Goal: Transaction & Acquisition: Download file/media

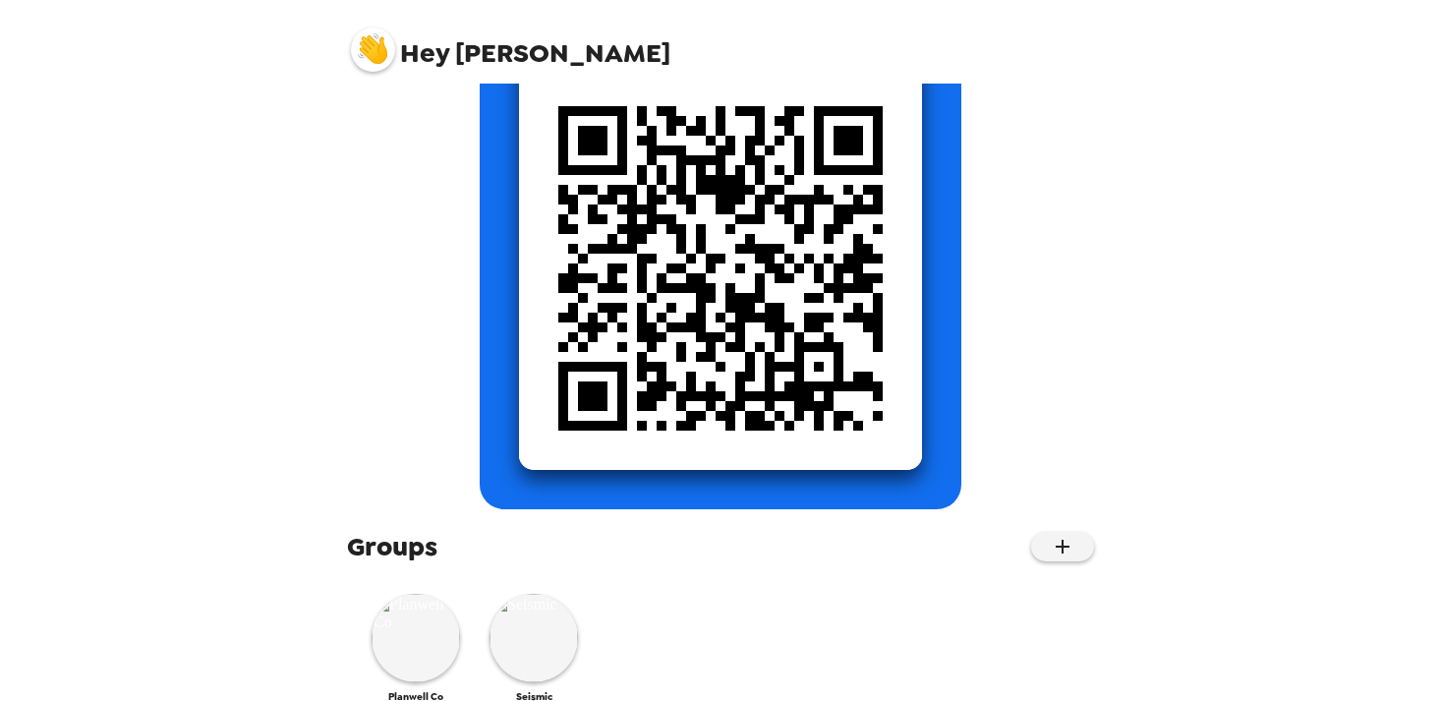
scroll to position [264, 0]
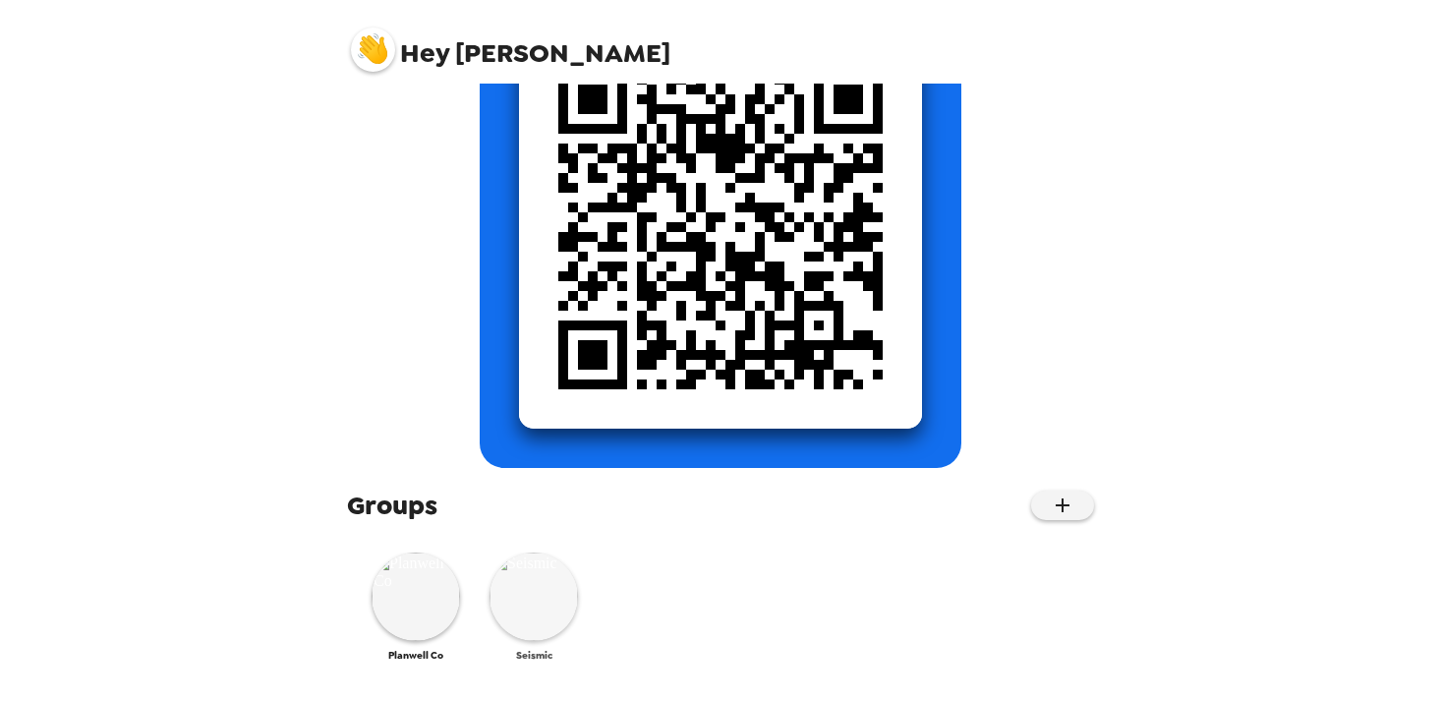
click at [533, 607] on img at bounding box center [534, 597] width 88 height 88
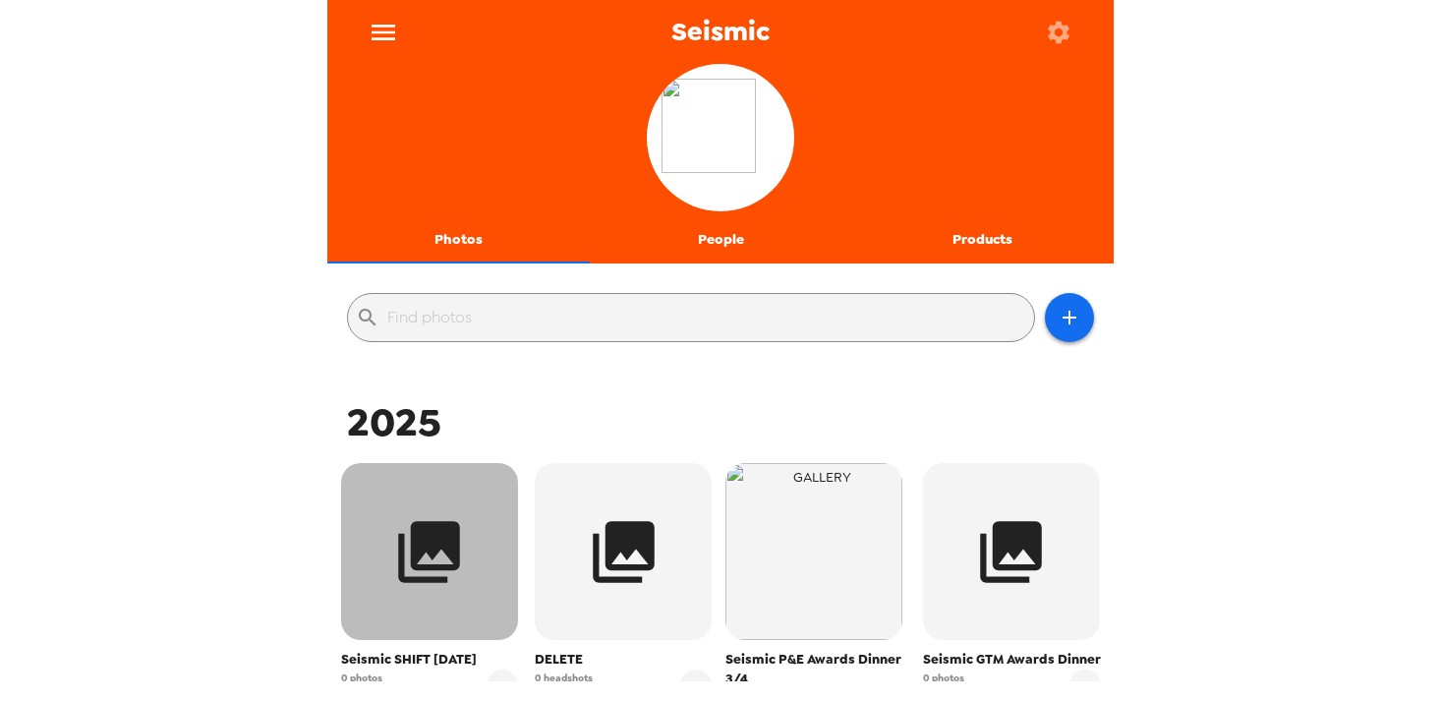
click at [436, 580] on icon "button" at bounding box center [430, 552] width 62 height 62
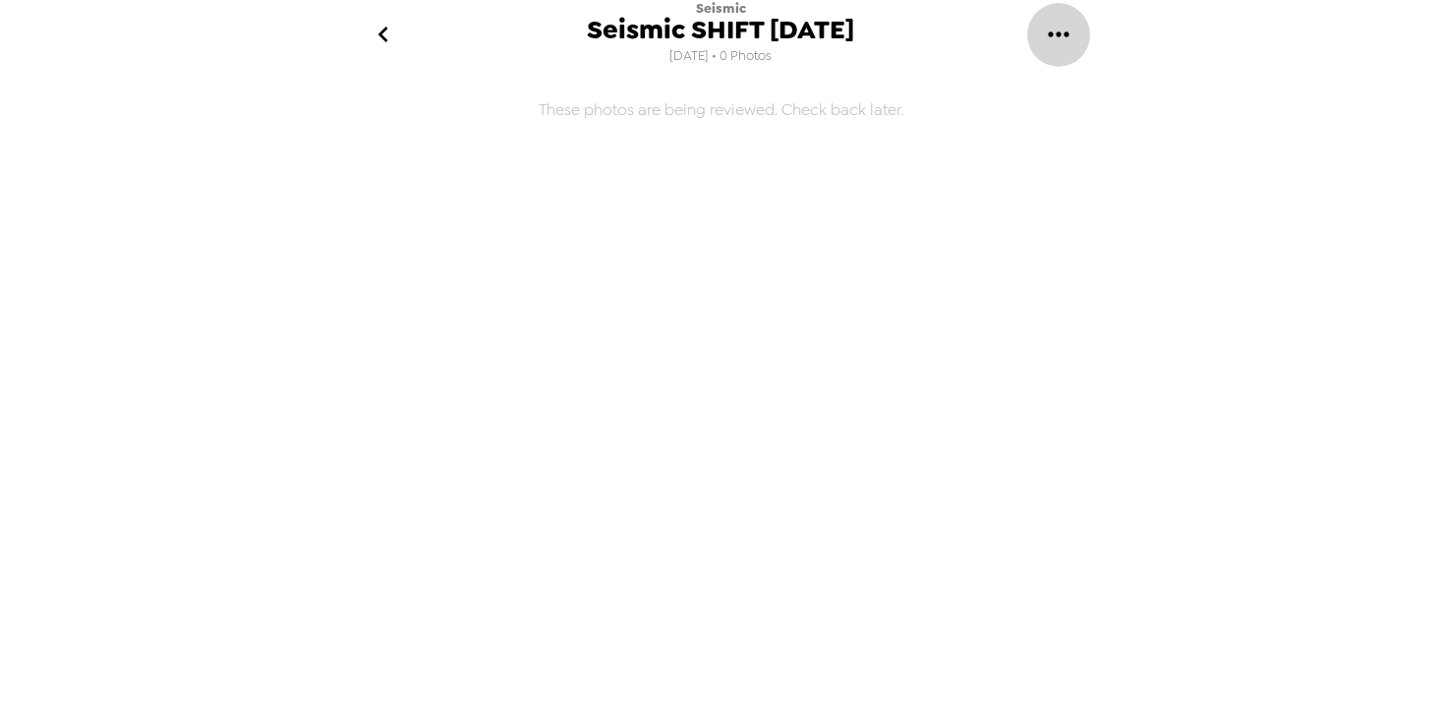
click at [1050, 41] on icon "gallery menu" at bounding box center [1058, 34] width 31 height 31
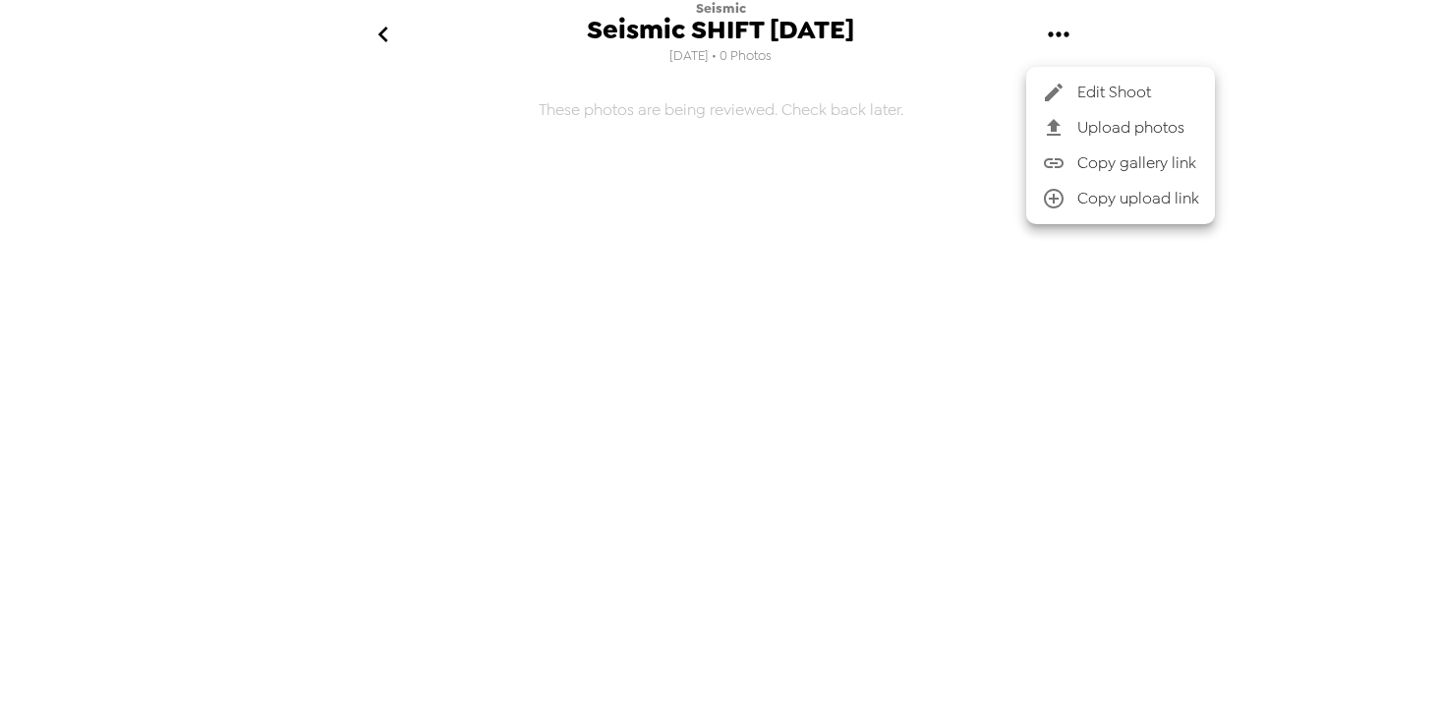
click at [399, 25] on div at bounding box center [720, 350] width 1441 height 701
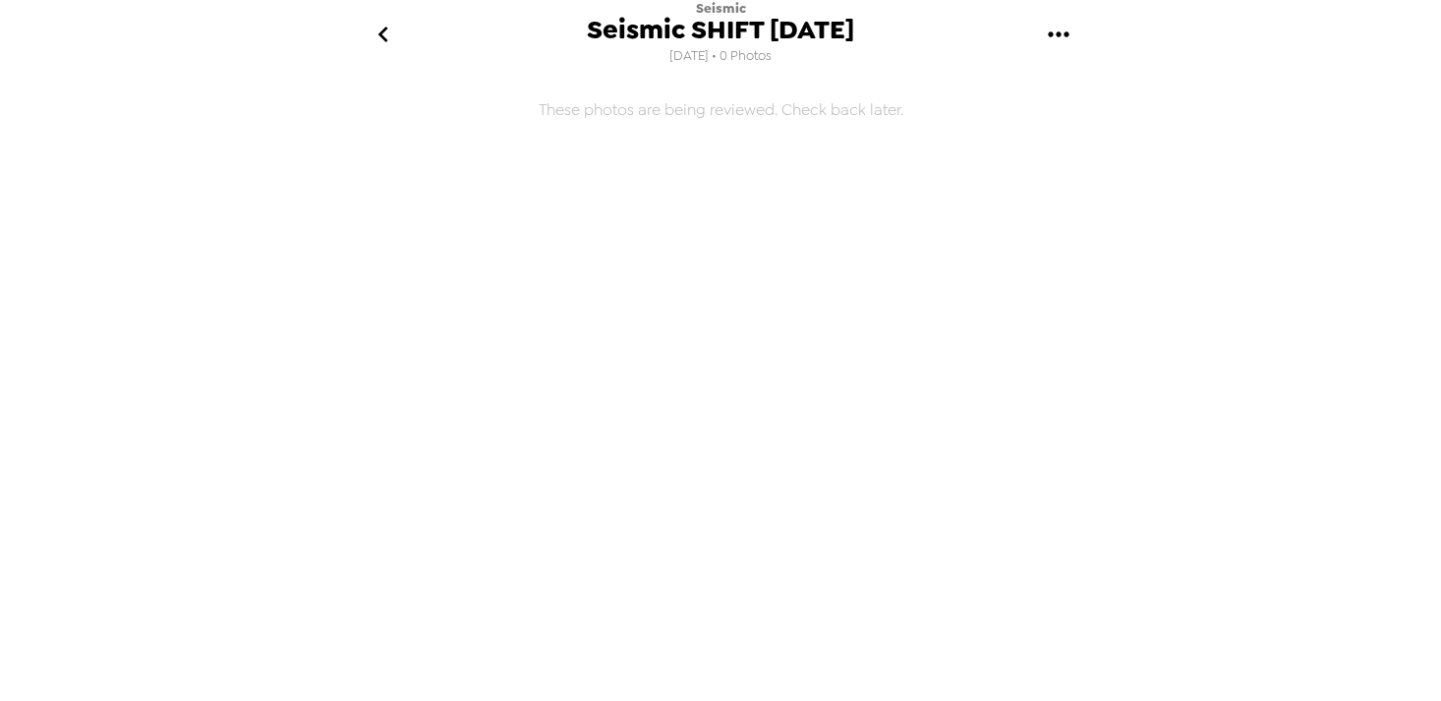
click at [389, 33] on icon "go back" at bounding box center [383, 34] width 31 height 31
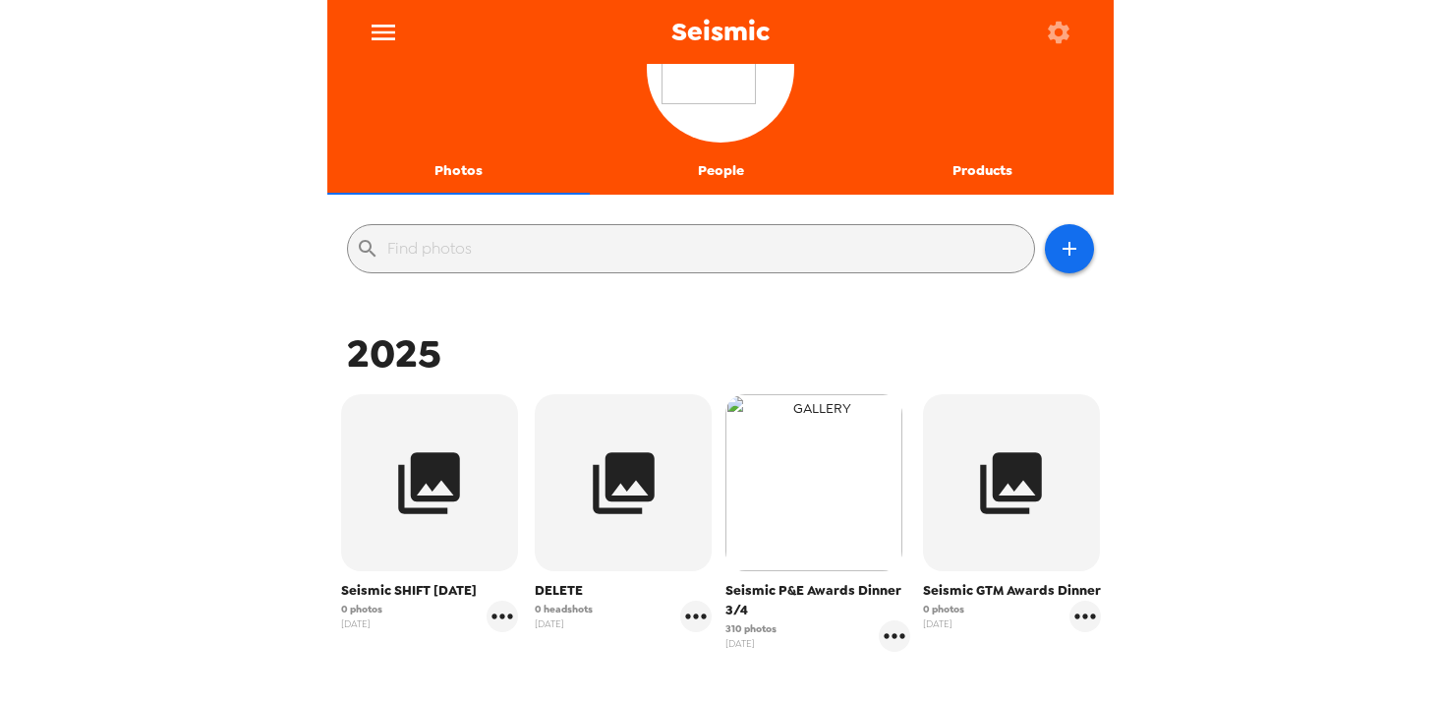
scroll to position [83, 0]
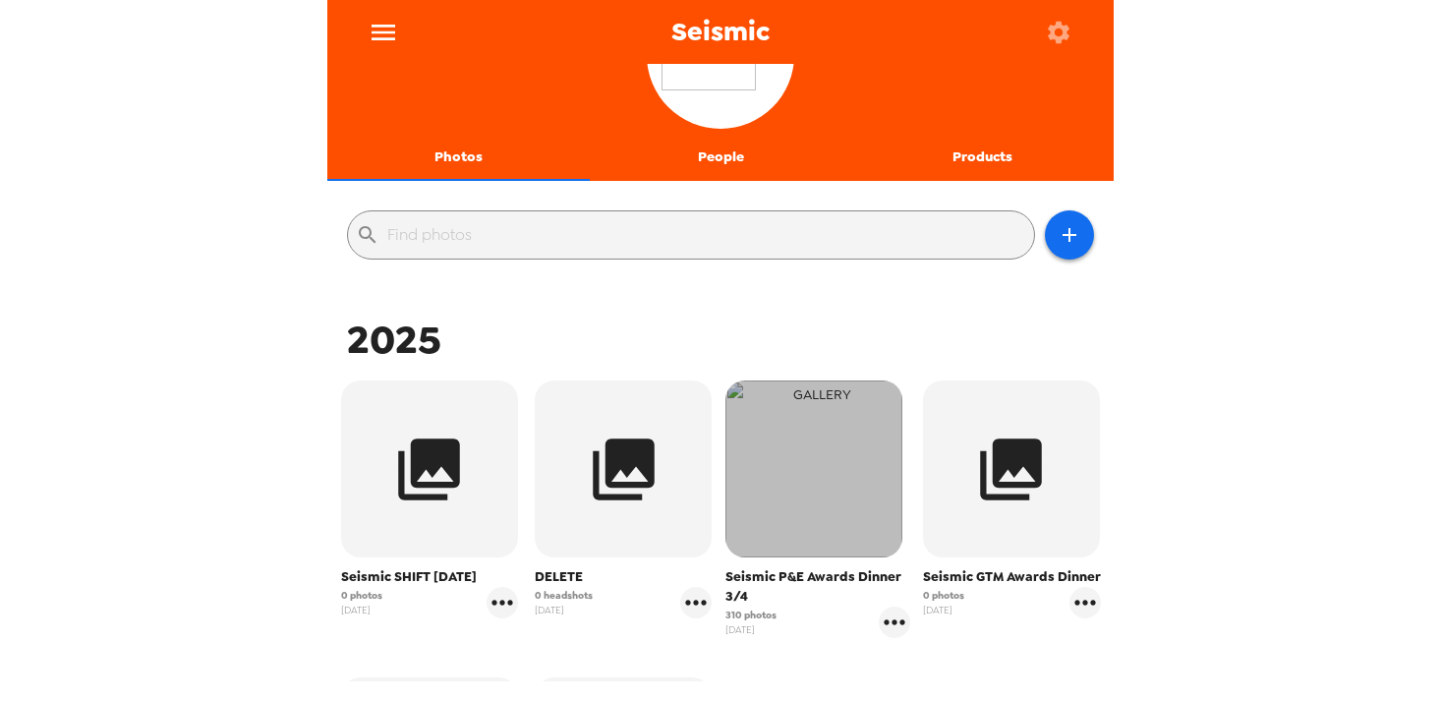
click at [792, 523] on img "button" at bounding box center [814, 469] width 177 height 177
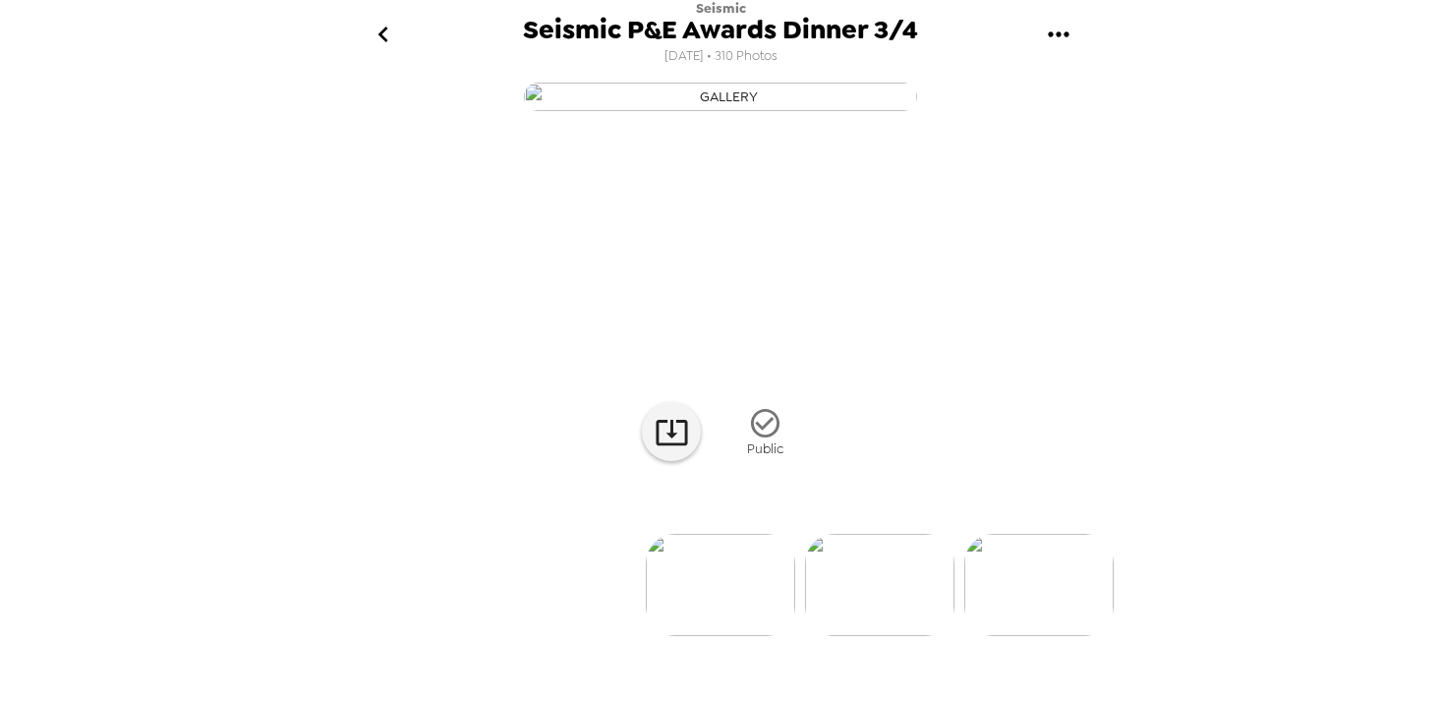
click at [387, 33] on icon "go back" at bounding box center [383, 34] width 31 height 31
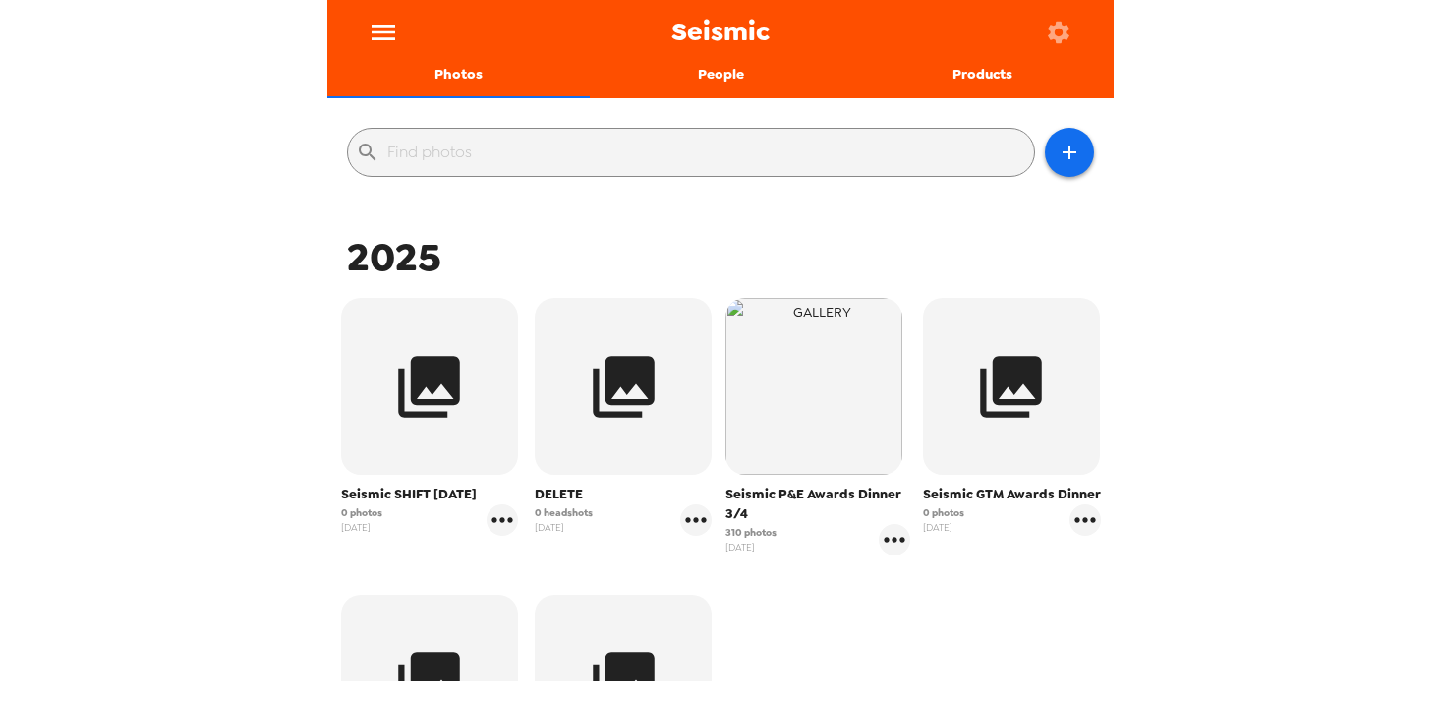
scroll to position [206, 0]
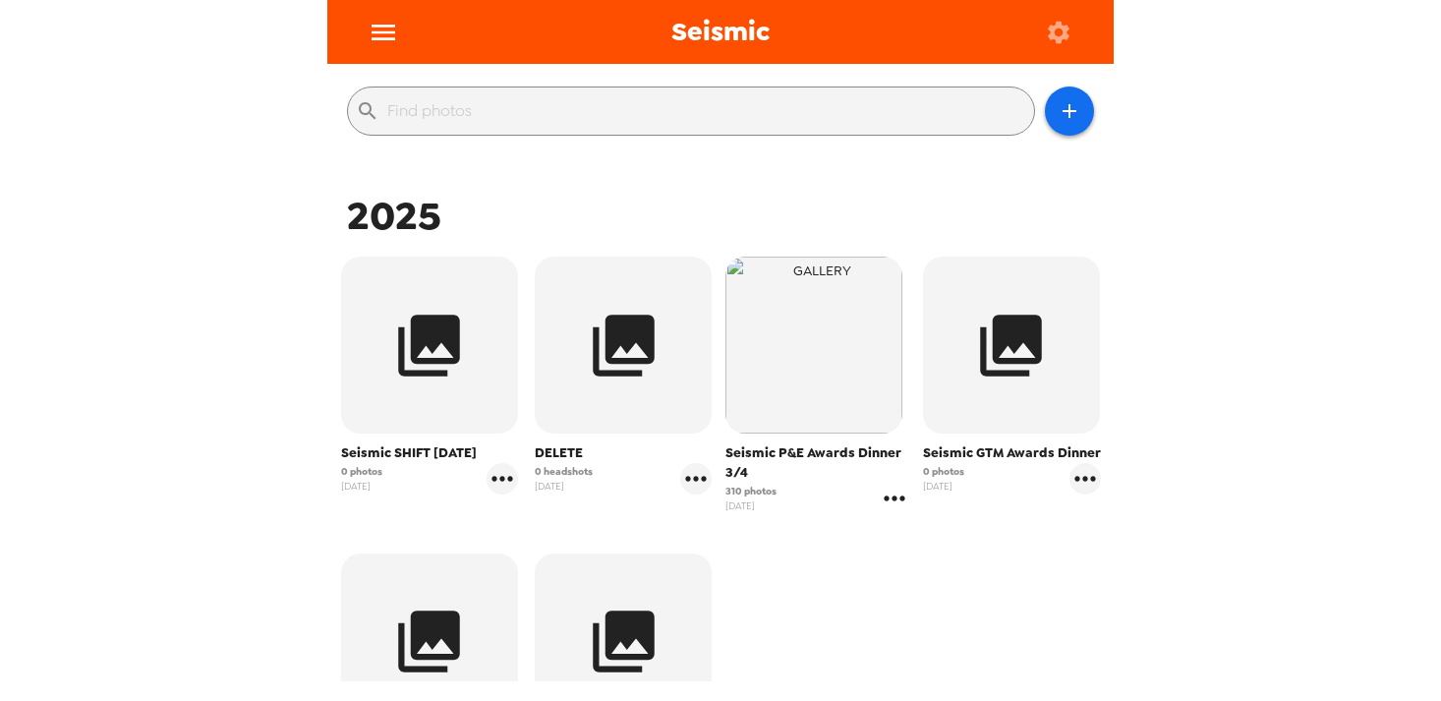
click at [887, 493] on icon "gallery menu" at bounding box center [894, 498] width 31 height 31
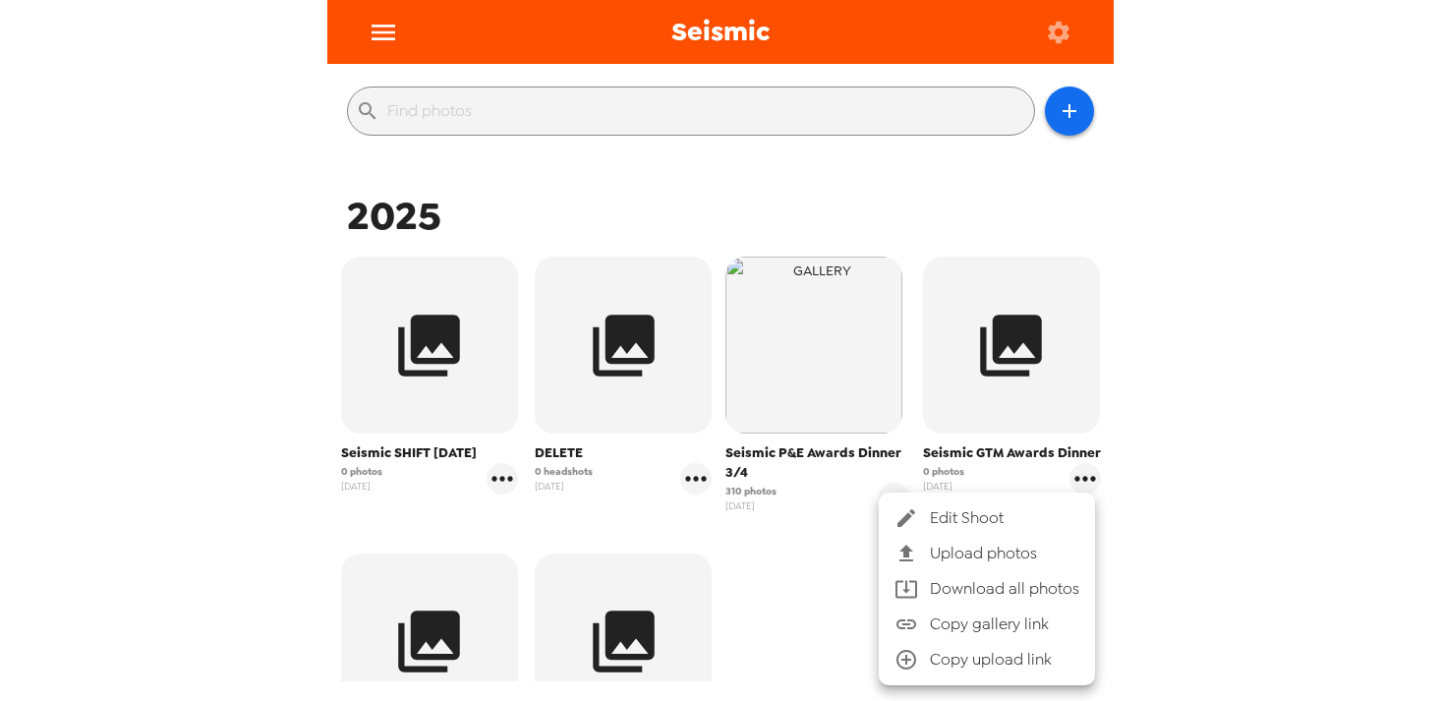
click at [936, 584] on span "Download all photos" at bounding box center [1004, 589] width 149 height 24
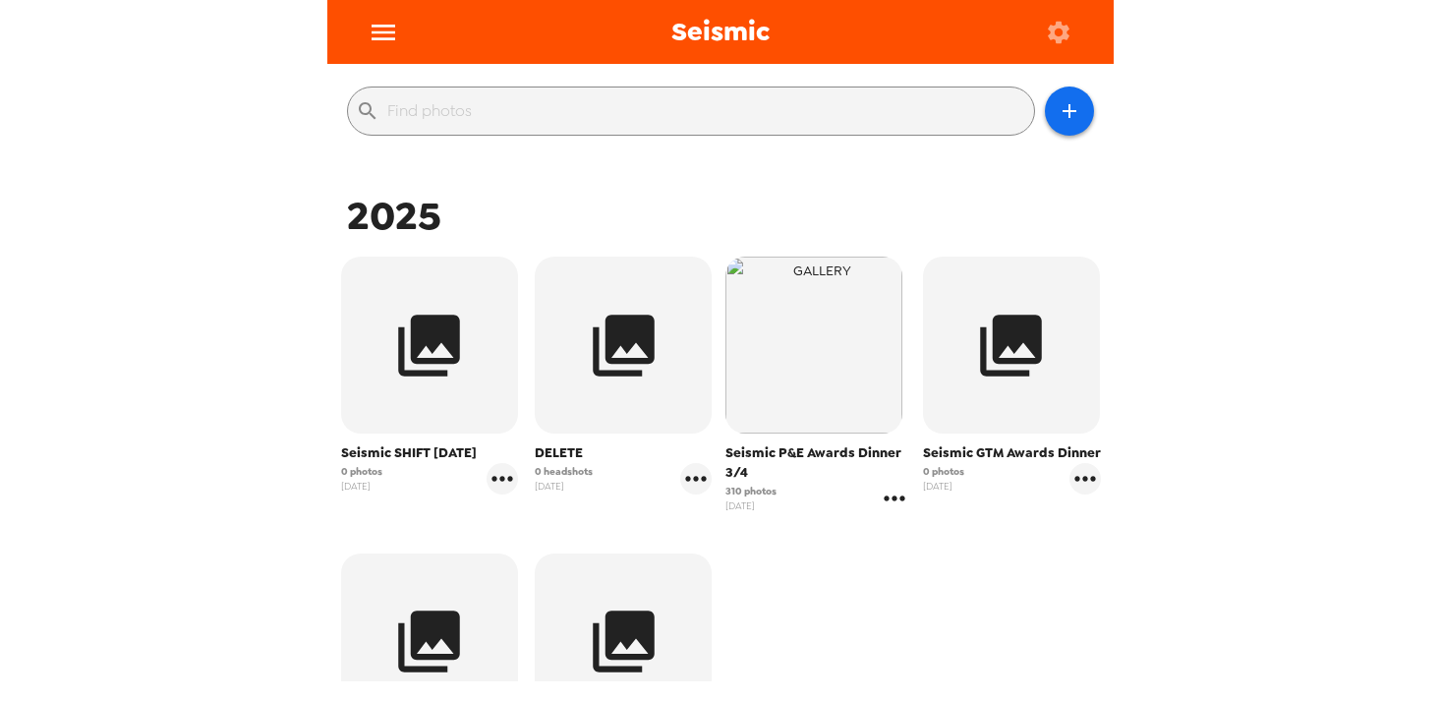
click at [892, 500] on icon "gallery menu" at bounding box center [894, 498] width 31 height 31
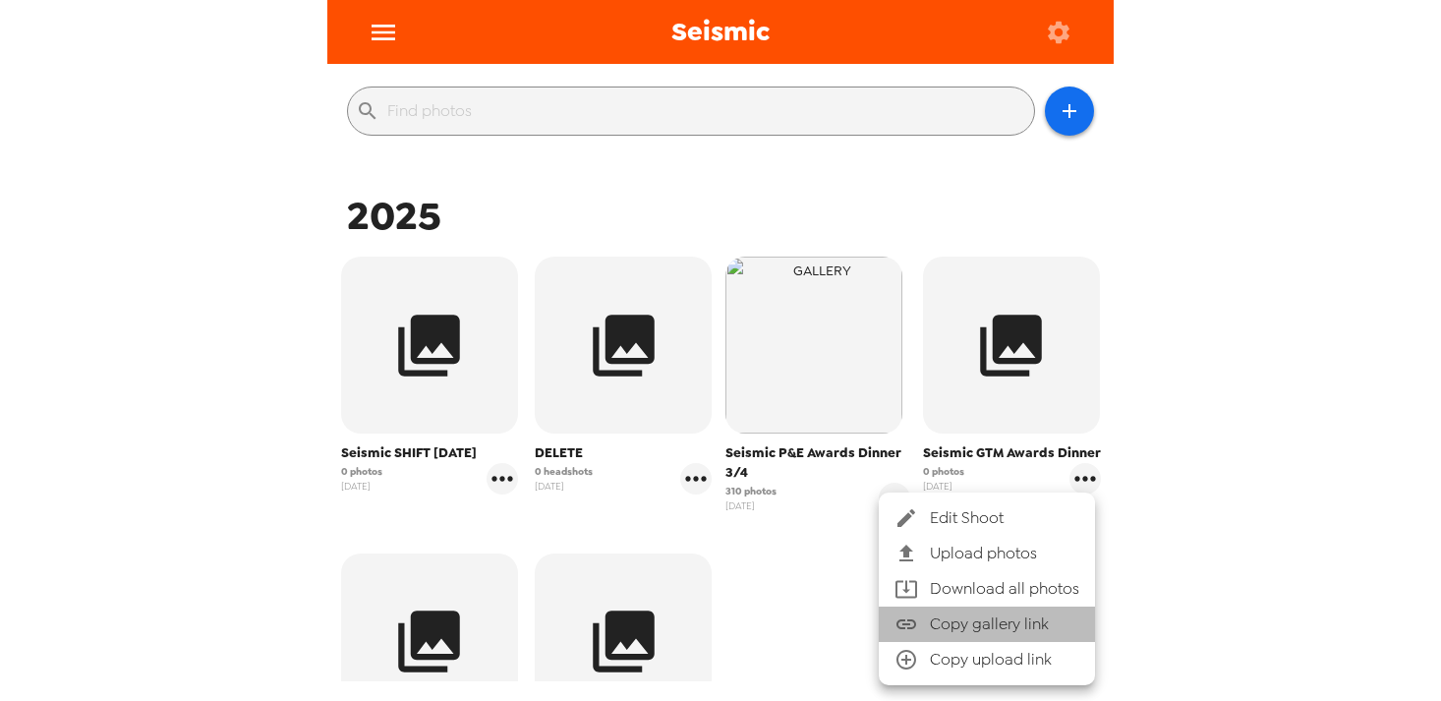
click at [930, 619] on span "Copy gallery link" at bounding box center [1004, 625] width 149 height 24
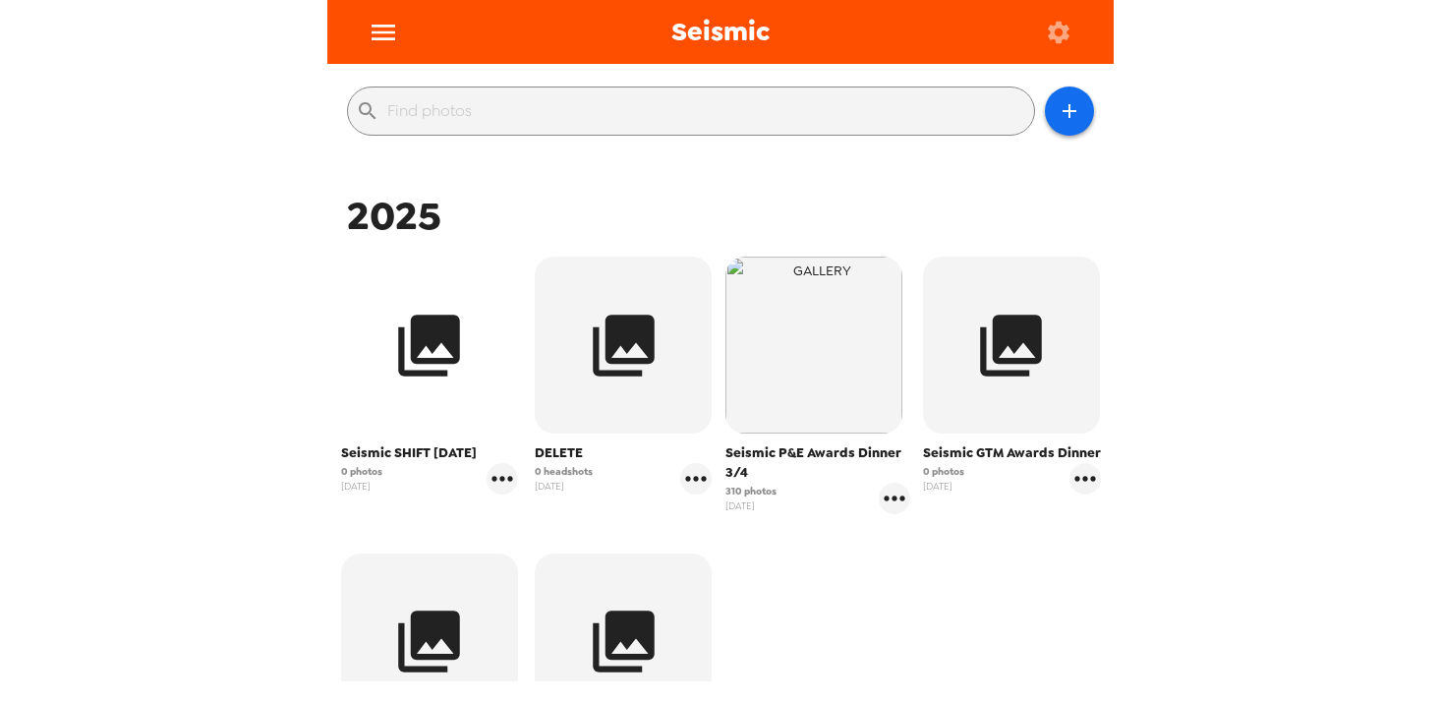
scroll to position [0, 0]
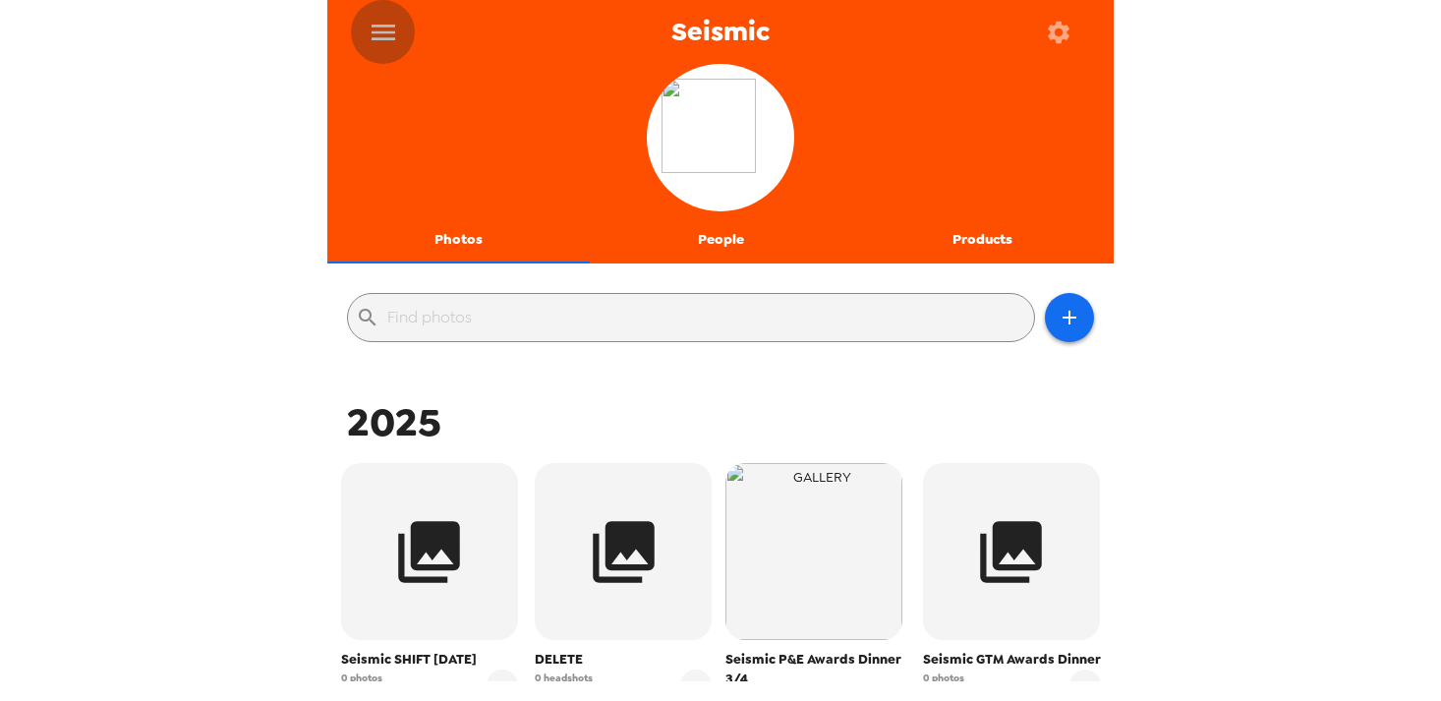
click at [374, 23] on icon "menu" at bounding box center [383, 32] width 31 height 31
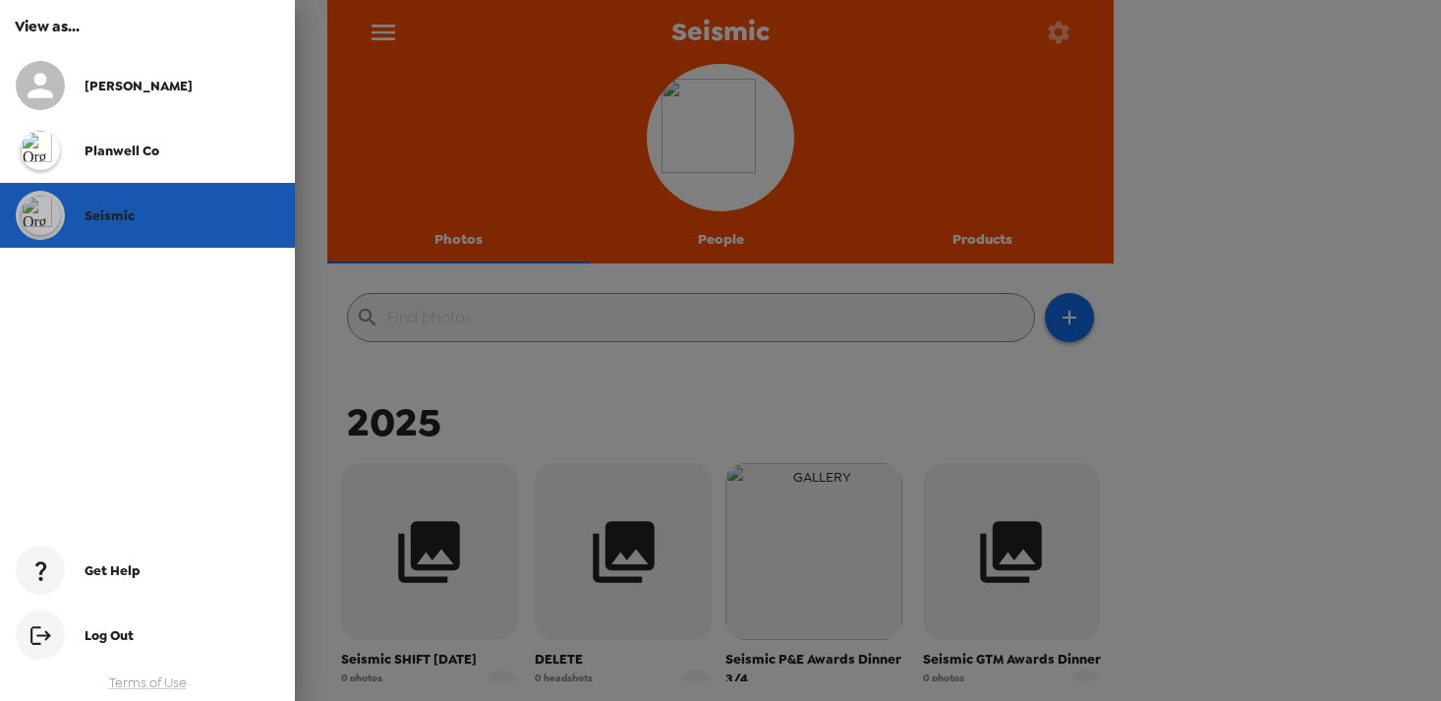
click at [215, 220] on div "Seismic" at bounding box center [182, 215] width 195 height 17
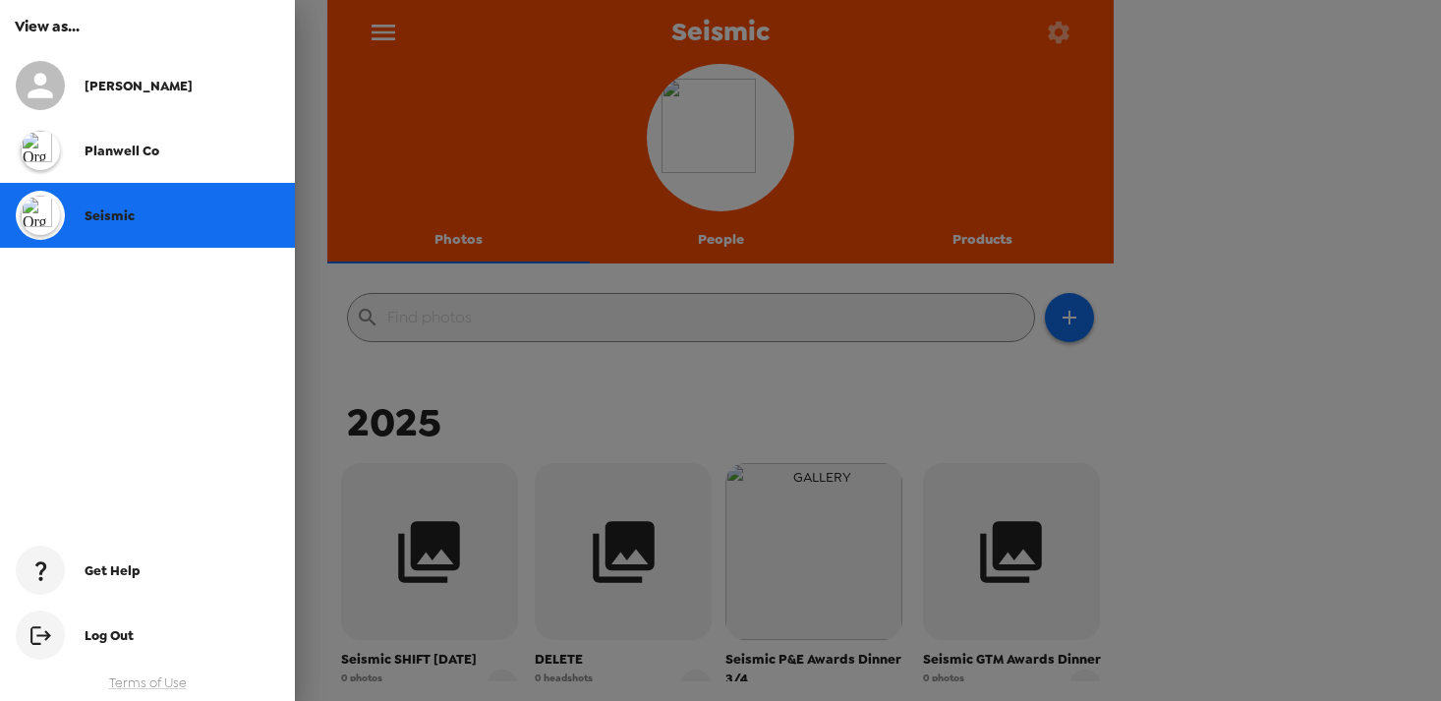
click at [1006, 82] on div at bounding box center [720, 350] width 1441 height 701
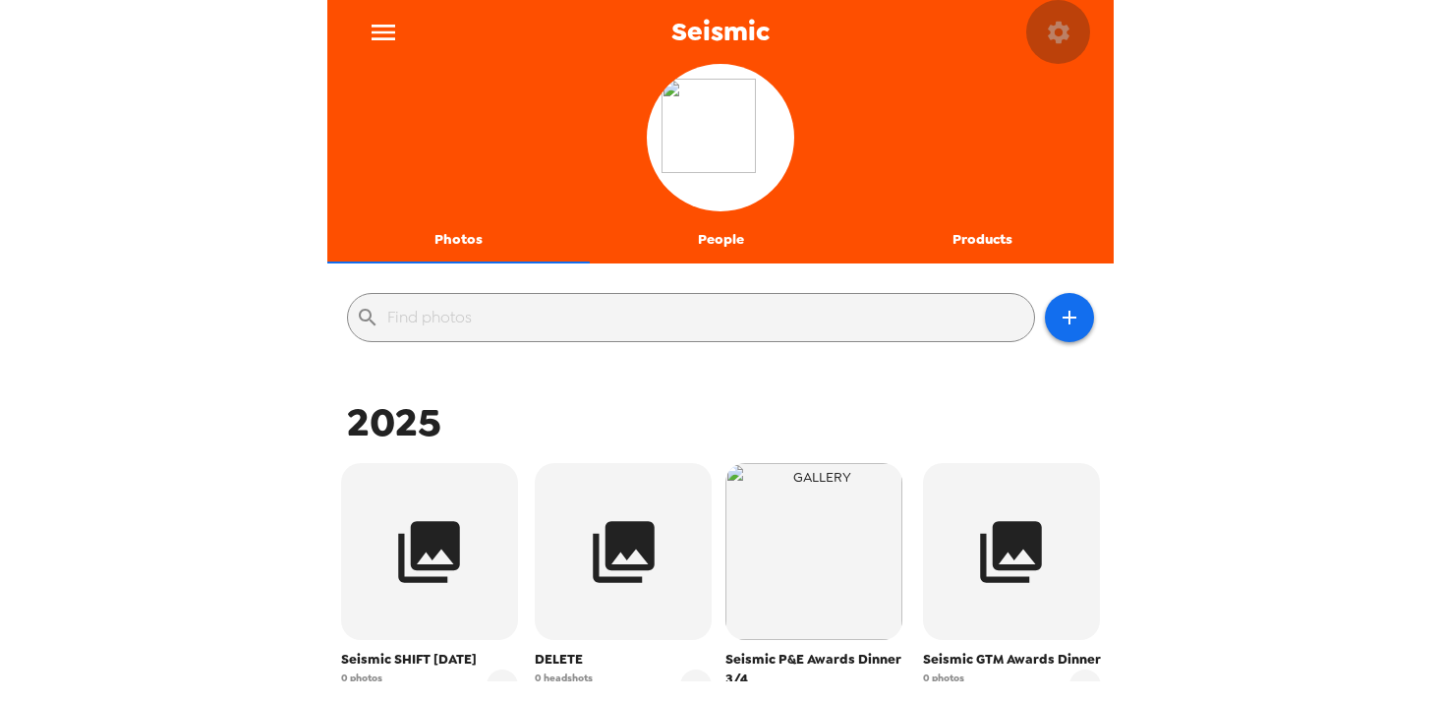
click at [1056, 30] on icon "button" at bounding box center [1059, 33] width 28 height 28
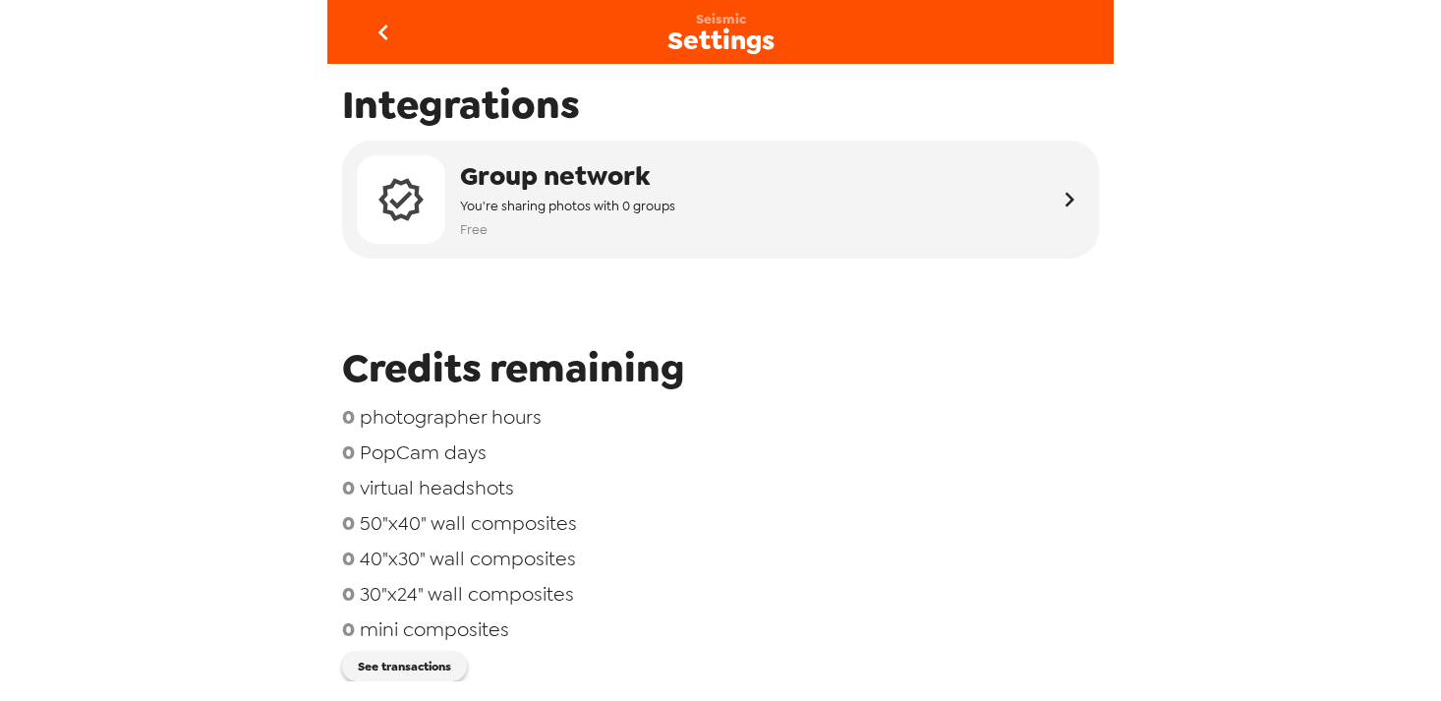
click at [376, 35] on icon "go back" at bounding box center [383, 32] width 31 height 31
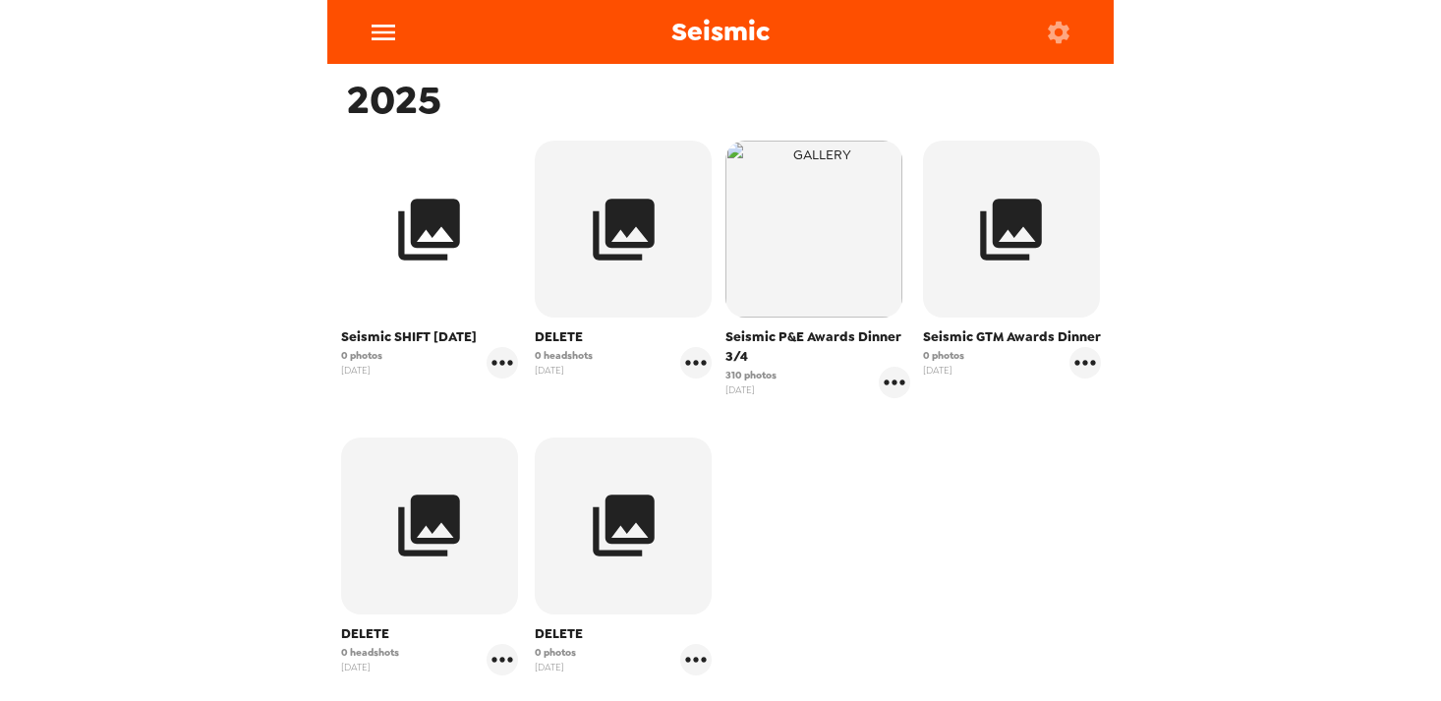
scroll to position [322, 0]
click at [437, 286] on button "button" at bounding box center [429, 230] width 177 height 177
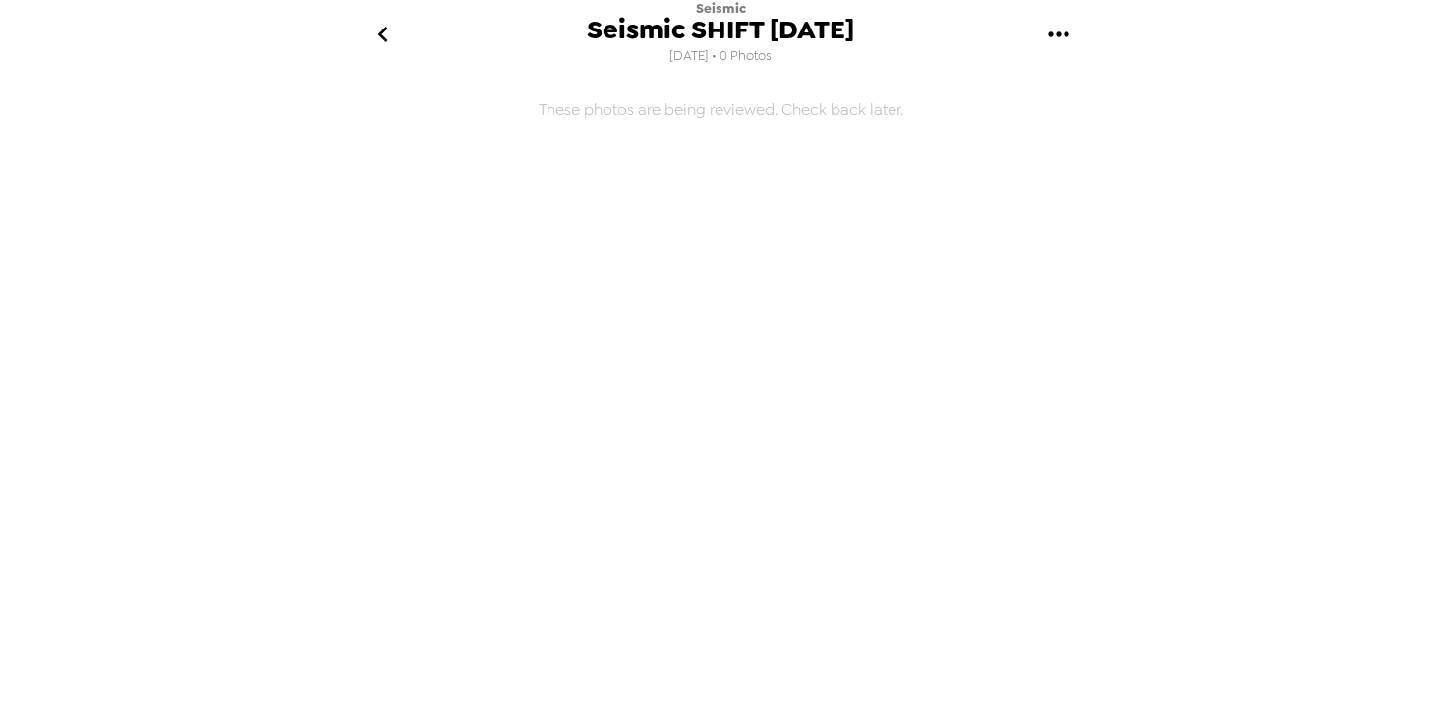
click at [752, 122] on h6 "These photos are being reviewed. Check back later." at bounding box center [720, 313] width 787 height 472
click at [387, 38] on icon "go back" at bounding box center [383, 34] width 31 height 31
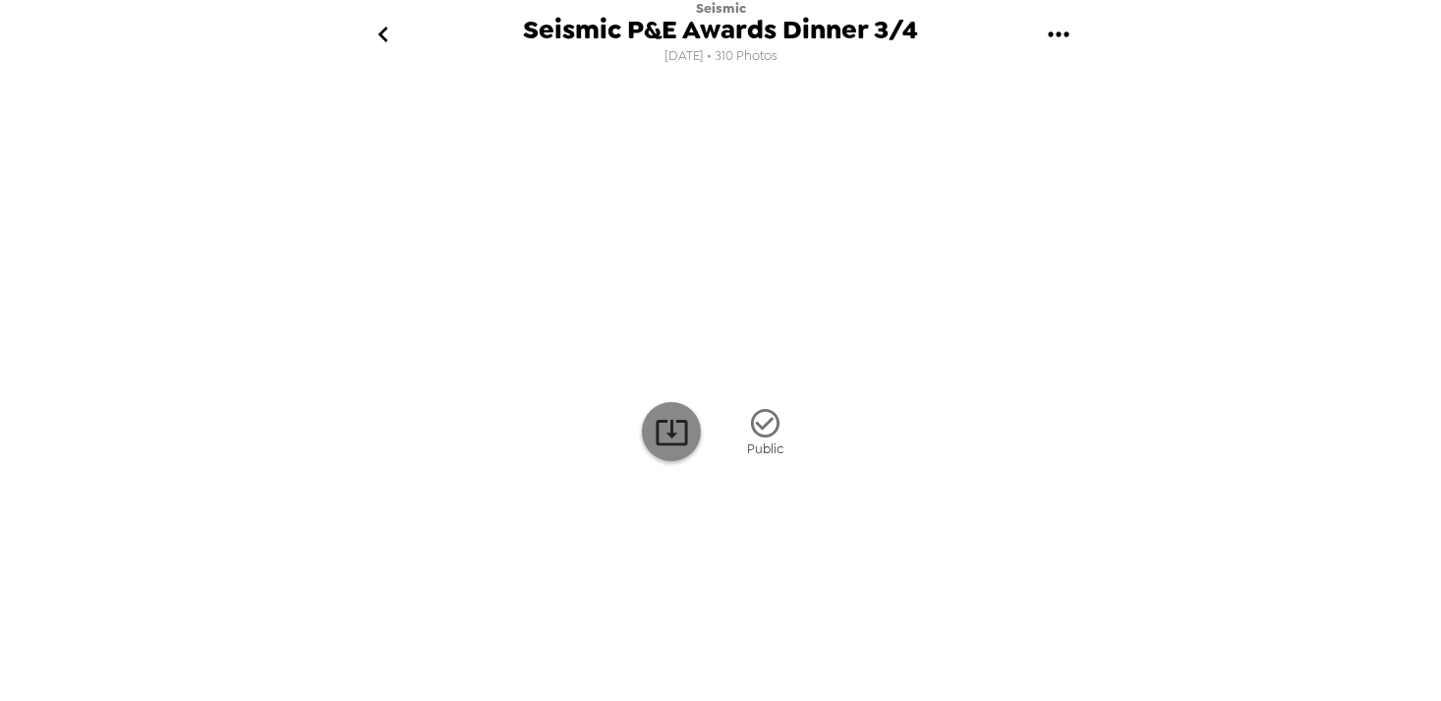
scroll to position [127, 0]
click at [690, 636] on img at bounding box center [720, 585] width 149 height 102
click at [935, 628] on img at bounding box center [921, 585] width 149 height 102
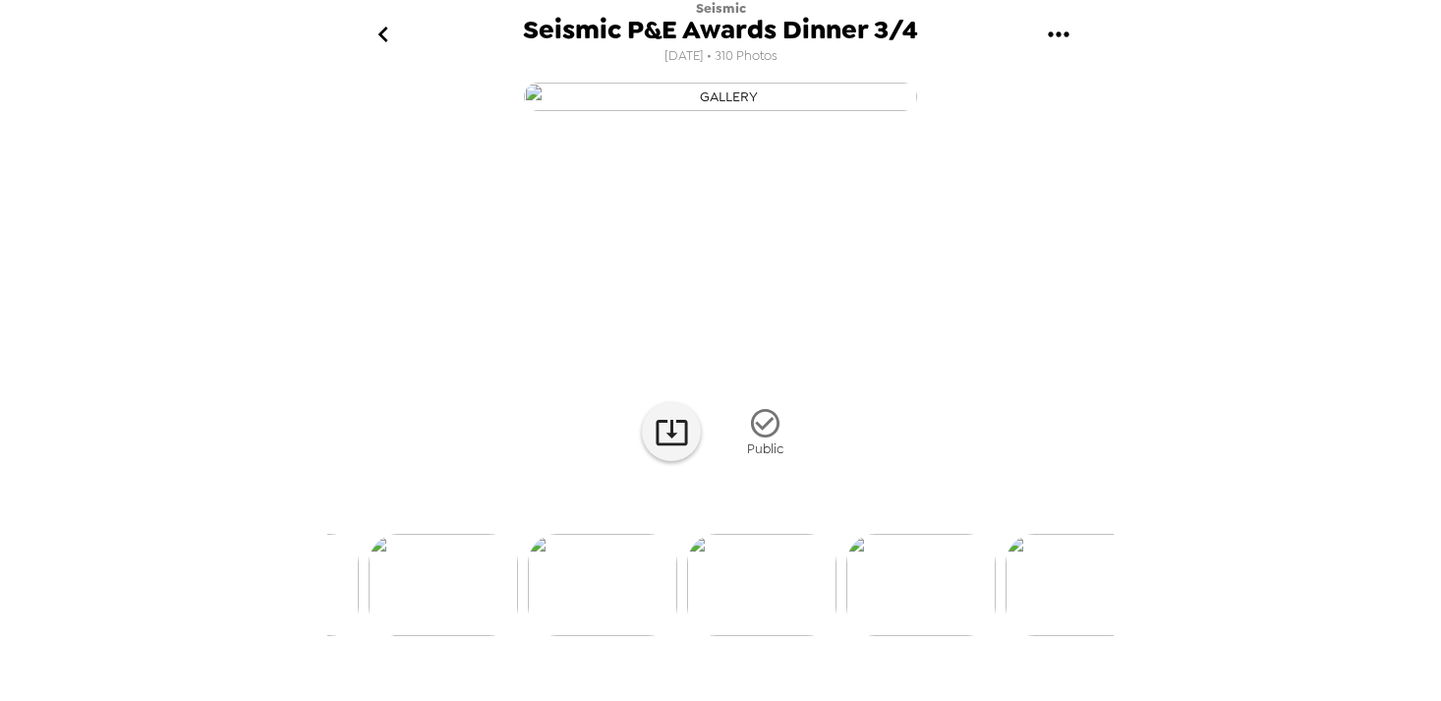
click at [1043, 636] on img at bounding box center [1080, 585] width 149 height 102
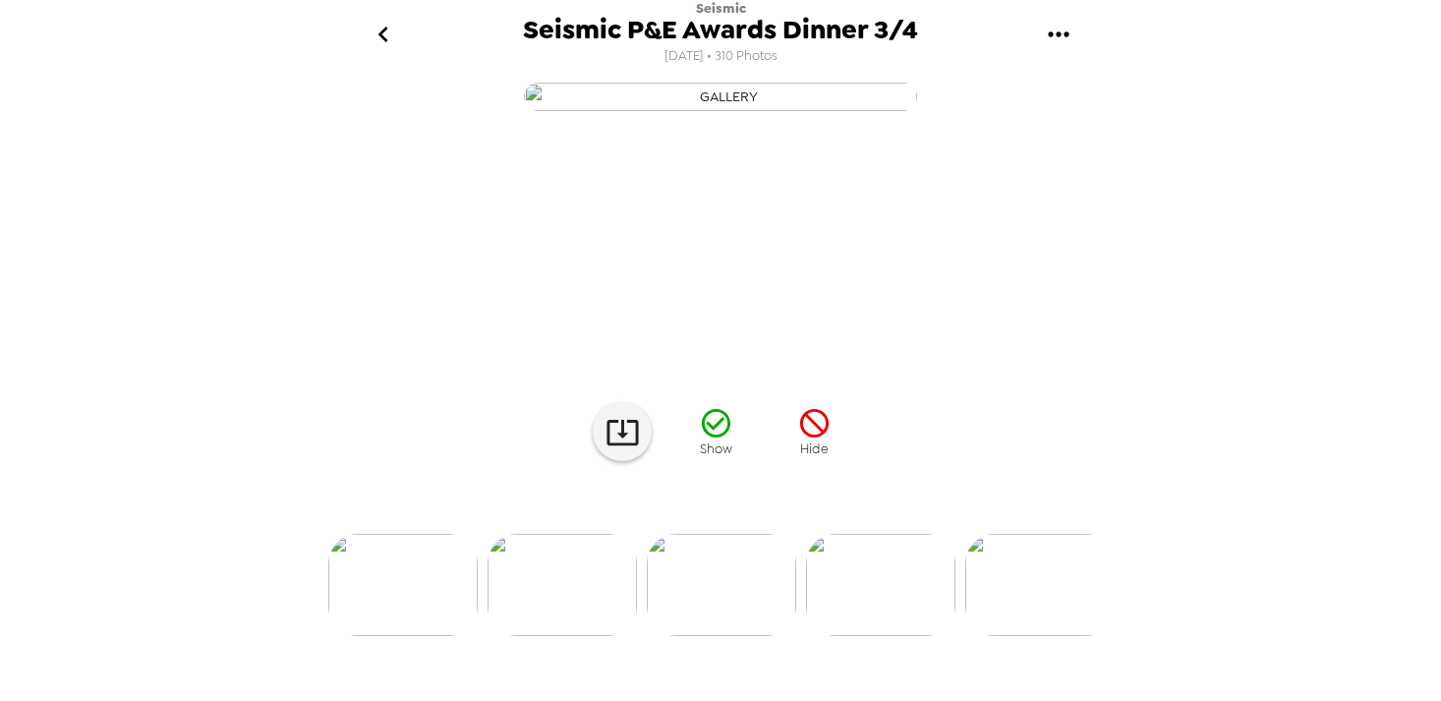
scroll to position [0, 796]
click at [1049, 636] on div at bounding box center [720, 552] width 787 height 167
click at [1057, 636] on img at bounding box center [1039, 585] width 149 height 102
click at [1050, 636] on div at bounding box center [720, 552] width 787 height 167
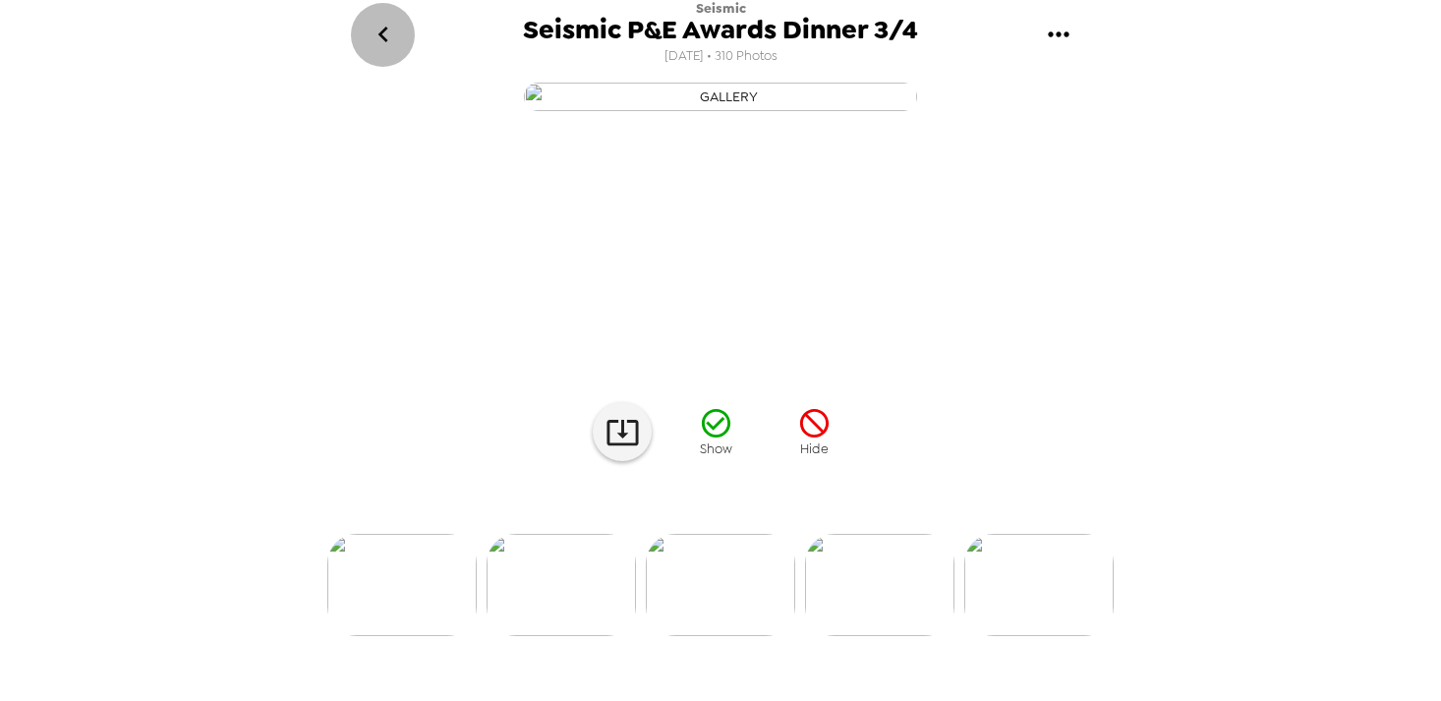
click at [382, 36] on icon "go back" at bounding box center [383, 35] width 10 height 16
